Goal: Task Accomplishment & Management: Manage account settings

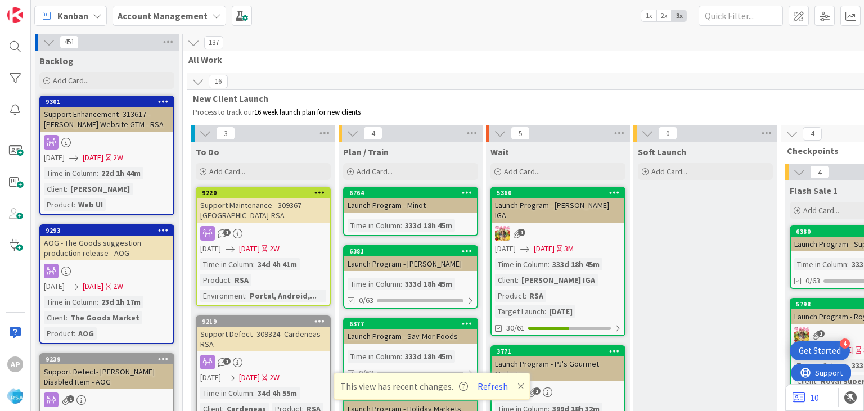
scroll to position [2374, 0]
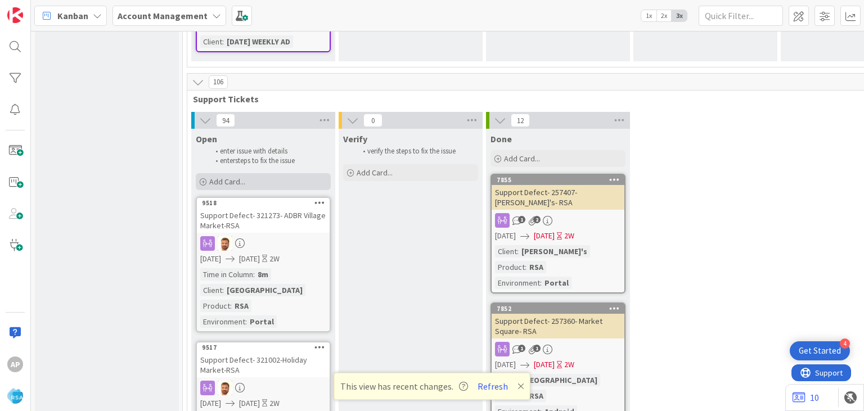
click at [246, 173] on div "Add Card..." at bounding box center [263, 181] width 135 height 17
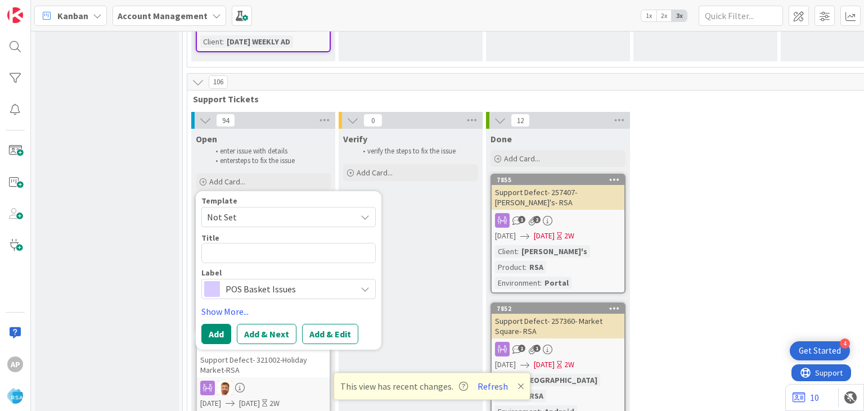
click at [232, 210] on span "Not Set" at bounding box center [277, 217] width 141 height 15
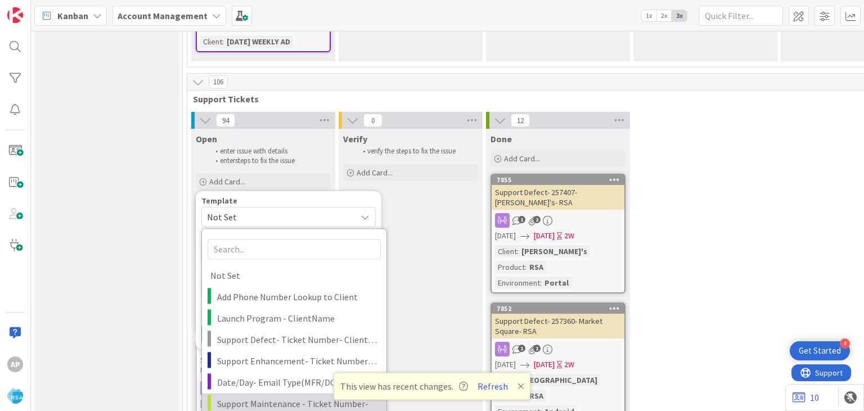
click at [262, 397] on span "Support Maintenance - Ticket Number-" at bounding box center [297, 404] width 161 height 15
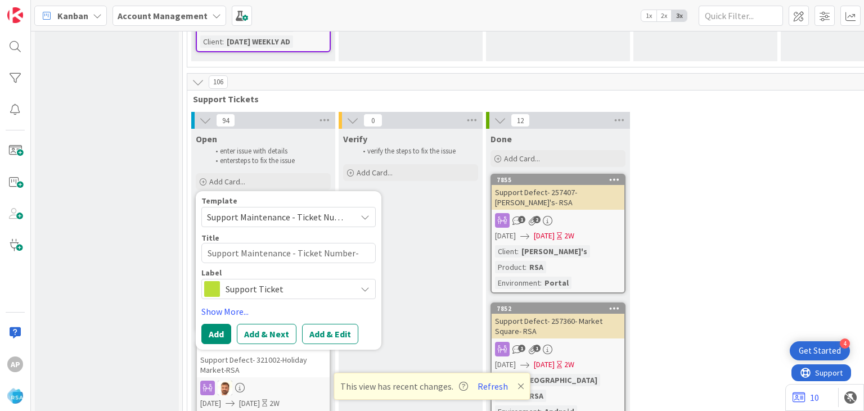
type textarea "x"
click at [325, 324] on button "Add & Edit" at bounding box center [330, 334] width 56 height 20
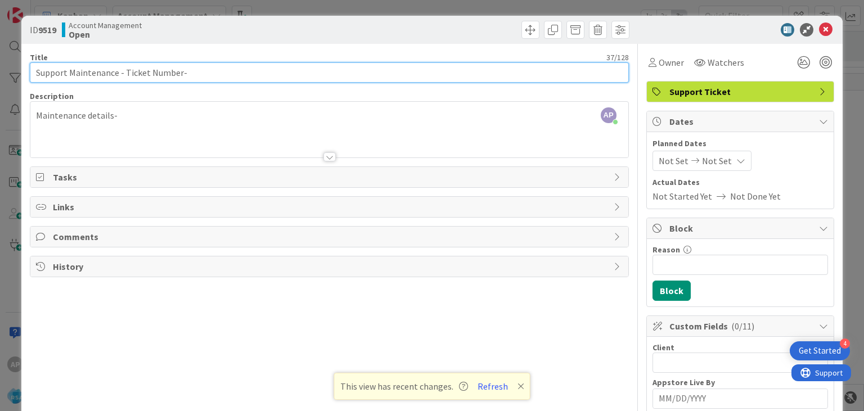
drag, startPoint x: 123, startPoint y: 74, endPoint x: 159, endPoint y: 78, distance: 36.3
click at [159, 78] on input "Support Maintenance - Ticket Number-" at bounding box center [329, 72] width 599 height 20
drag, startPoint x: 178, startPoint y: 72, endPoint x: 123, endPoint y: 71, distance: 55.2
click at [123, 71] on input "Support Maintenance - Ticket Number-" at bounding box center [329, 72] width 599 height 20
paste input "#321295"
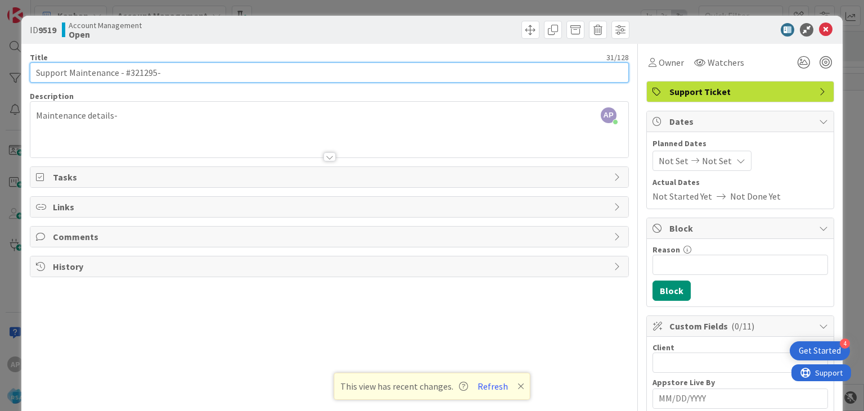
click at [123, 71] on input "Support Maintenance - #321295-" at bounding box center [329, 72] width 599 height 20
click at [127, 73] on input "Support Maintenance - #321295-" at bounding box center [329, 72] width 599 height 20
click at [165, 71] on input "Support Maintenance - 321295-" at bounding box center [329, 72] width 599 height 20
type input "Support Maintenance - 321295- JTM PW-RSA"
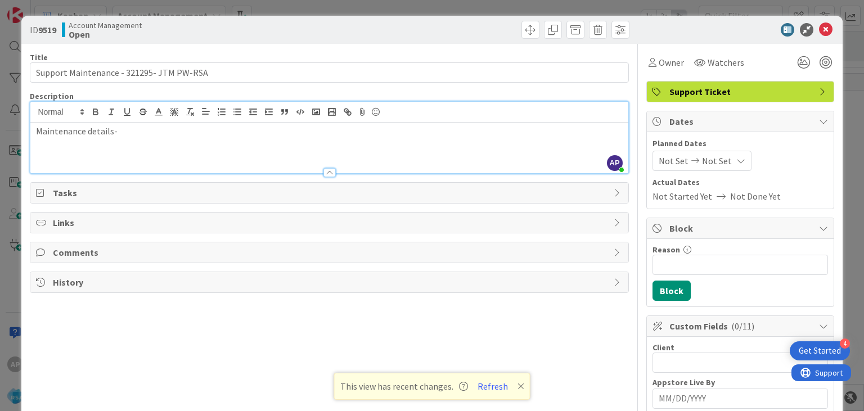
click at [158, 124] on div "Maintenance details-" at bounding box center [329, 148] width 598 height 51
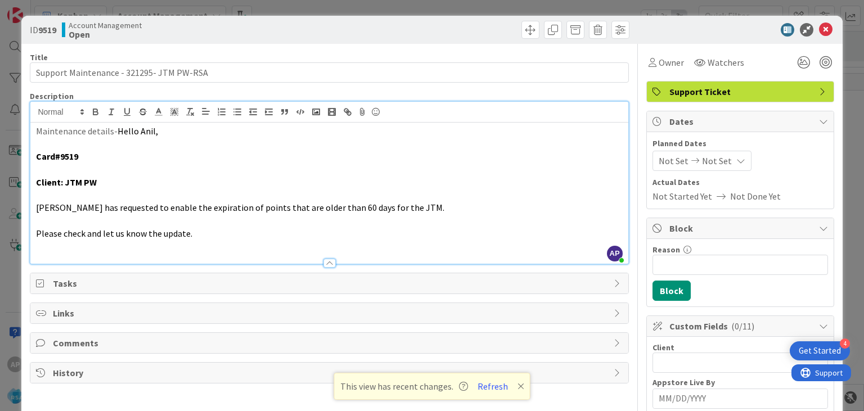
click at [671, 160] on span "Not Set" at bounding box center [674, 161] width 30 height 14
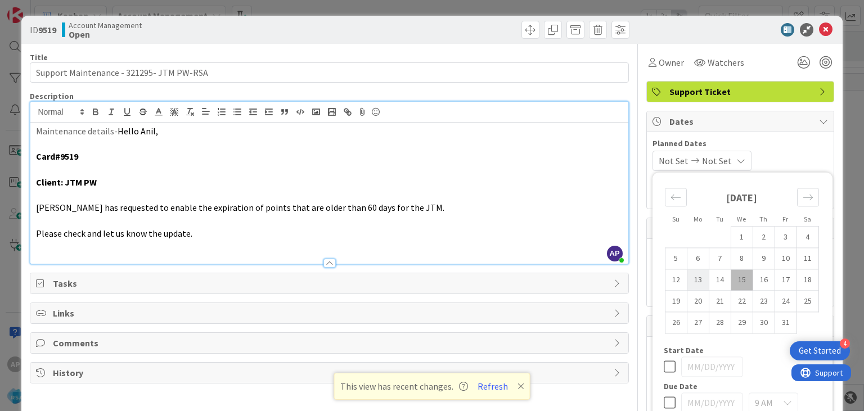
click at [694, 277] on td "13" at bounding box center [698, 280] width 22 height 21
type input "[DATE]"
click at [783, 303] on td "24" at bounding box center [786, 301] width 22 height 21
type input "[DATE]"
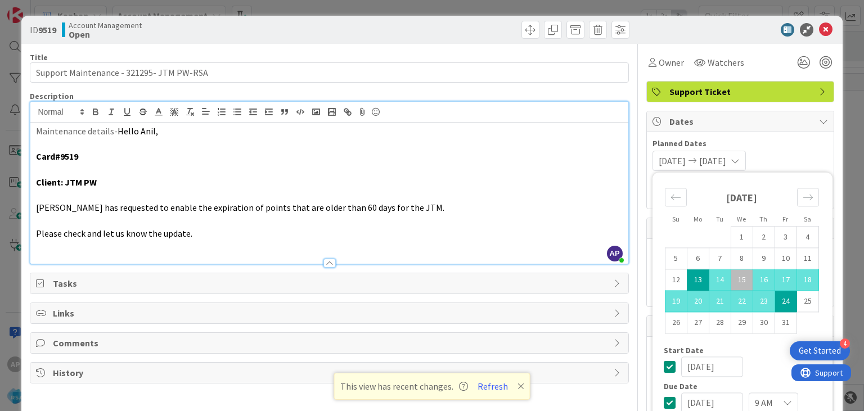
click at [791, 157] on div "[DATE] [DATE] Su Mo Tu We Th Fr Sa [DATE] 1 2 3 4 5 6 7 8 9 10 11 12 13 14 15 1…" at bounding box center [741, 161] width 176 height 20
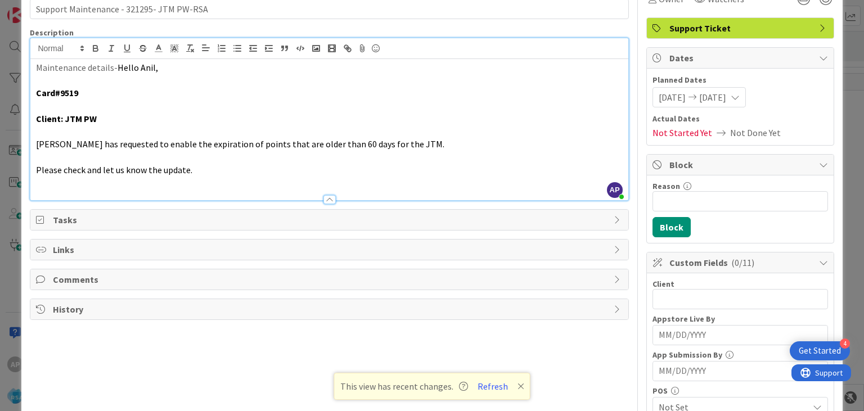
scroll to position [65, 0]
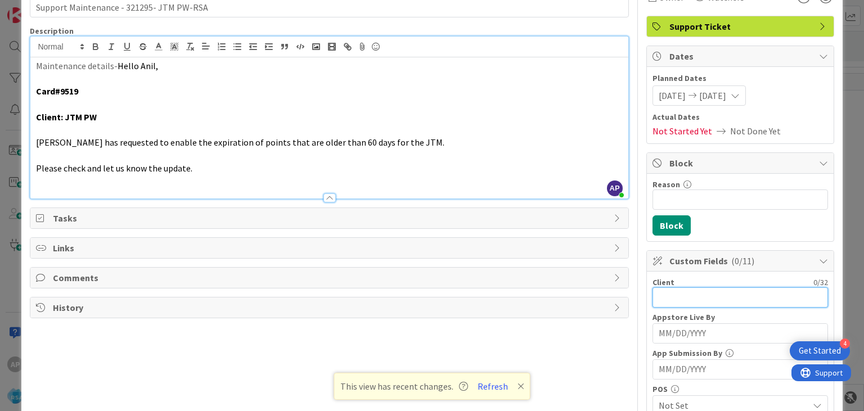
click at [669, 290] on input "text" at bounding box center [741, 298] width 176 height 20
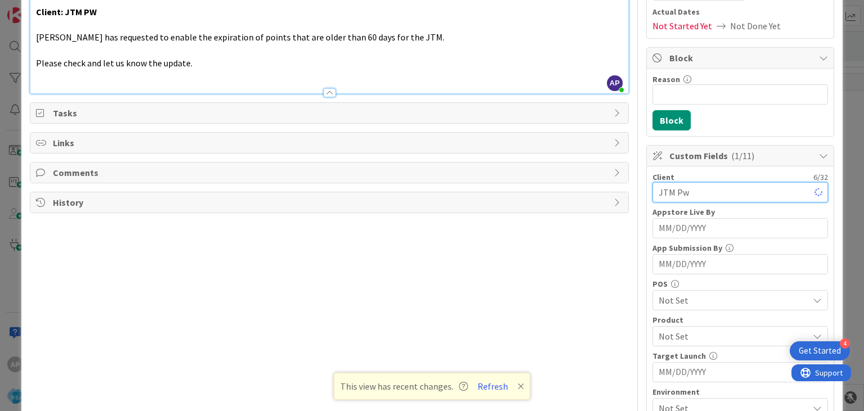
scroll to position [199, 0]
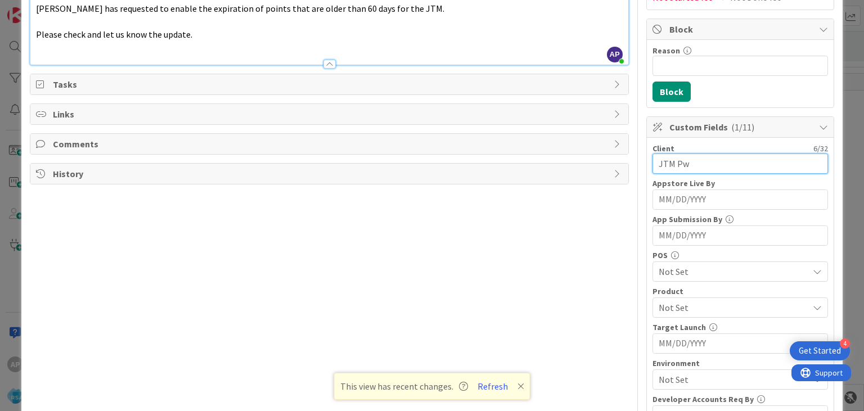
type input "JTM Pw"
click at [678, 304] on span "Not Set" at bounding box center [734, 308] width 150 height 14
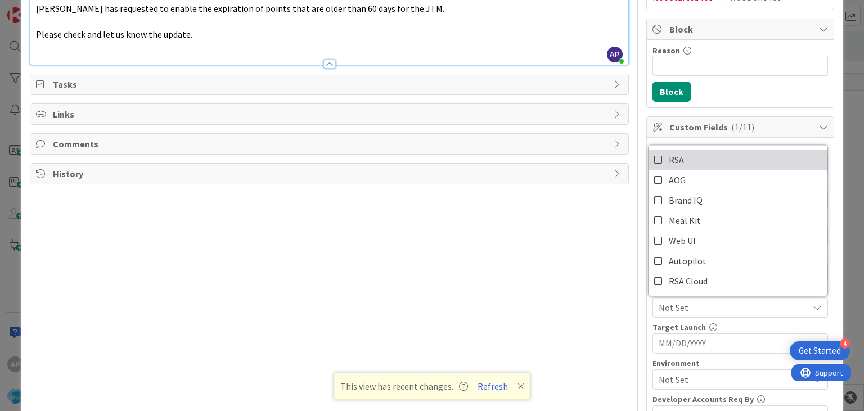
click at [658, 159] on icon at bounding box center [659, 159] width 9 height 17
click at [647, 123] on div "Custom Fields ( 2/11 )" at bounding box center [740, 127] width 187 height 21
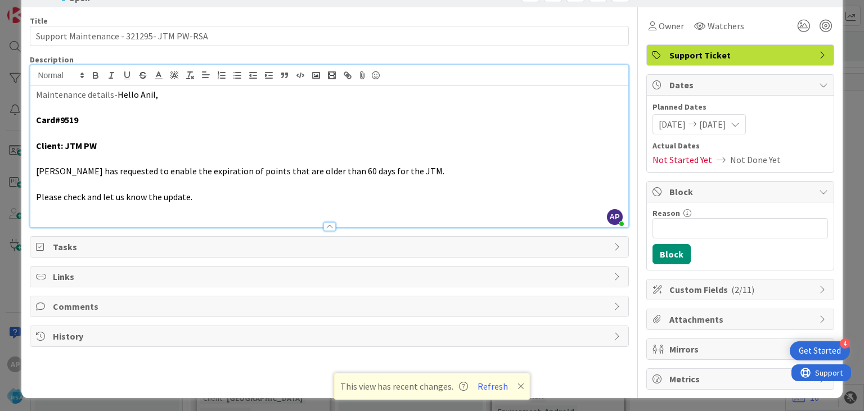
scroll to position [0, 0]
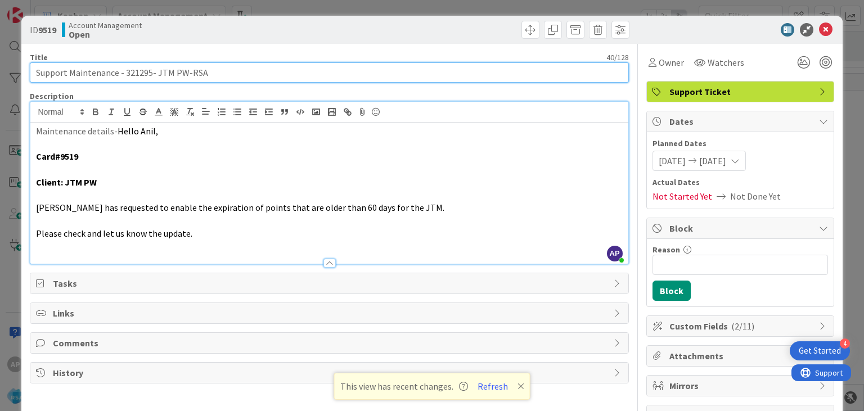
drag, startPoint x: 69, startPoint y: 71, endPoint x: 151, endPoint y: 77, distance: 82.4
click at [151, 77] on input "Support Maintenance - 321295- JTM PW-RSA" at bounding box center [329, 72] width 599 height 20
